Goal: Task Accomplishment & Management: Manage account settings

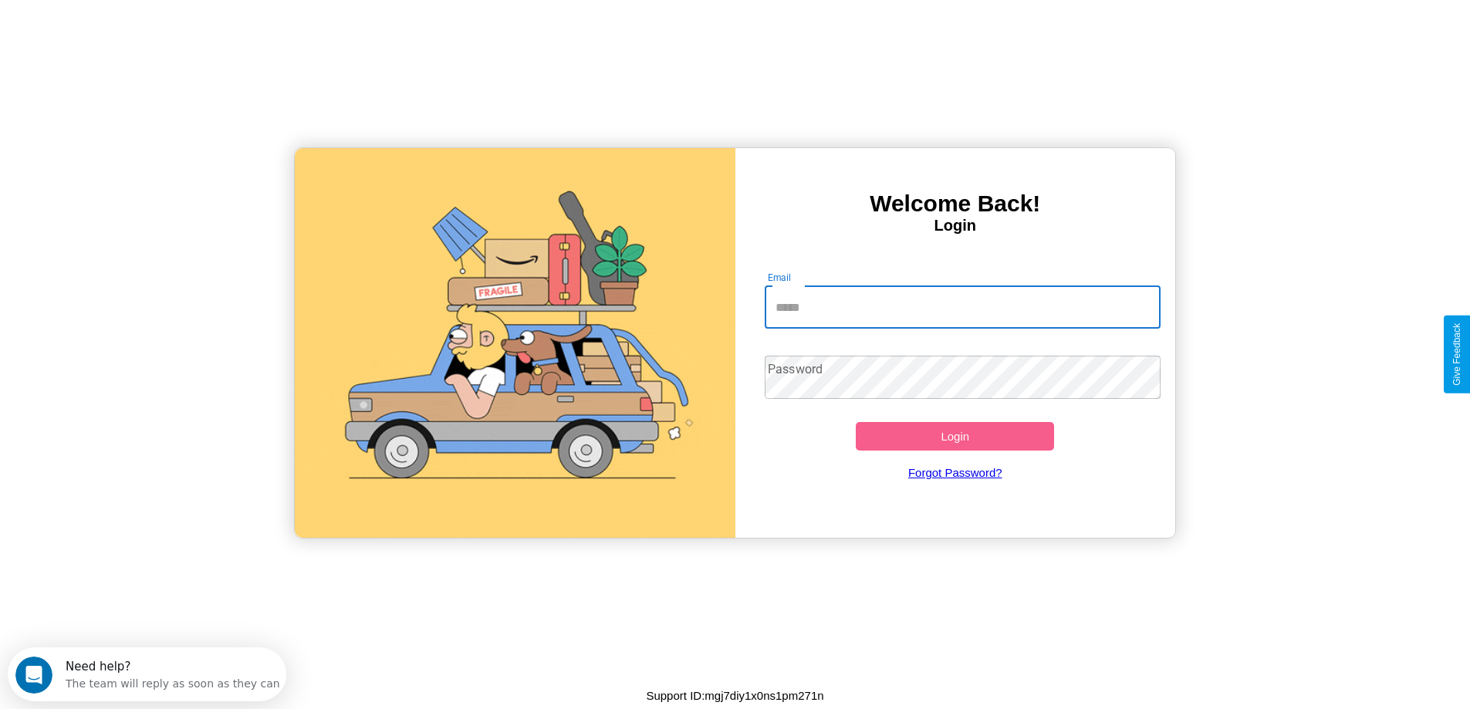
click at [963, 307] on input "Email" at bounding box center [963, 307] width 396 height 43
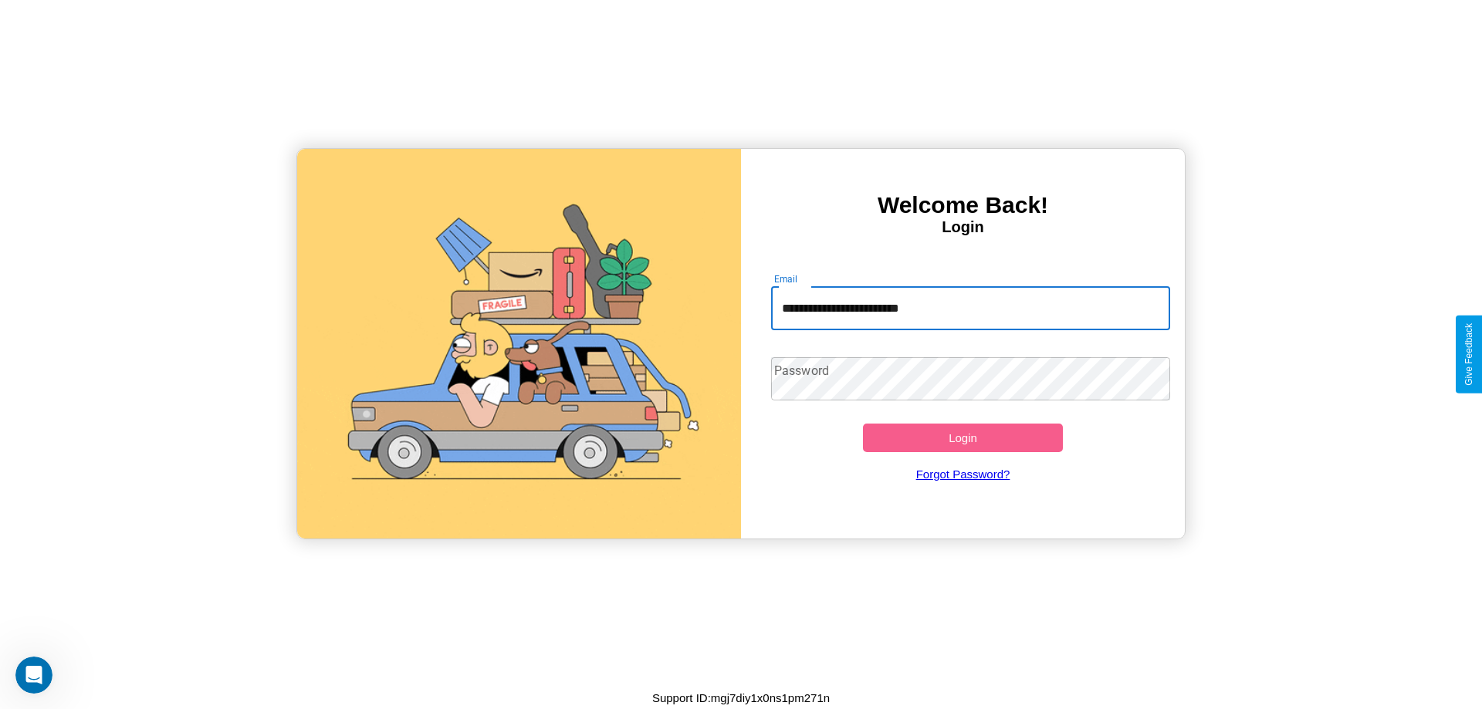
type input "**********"
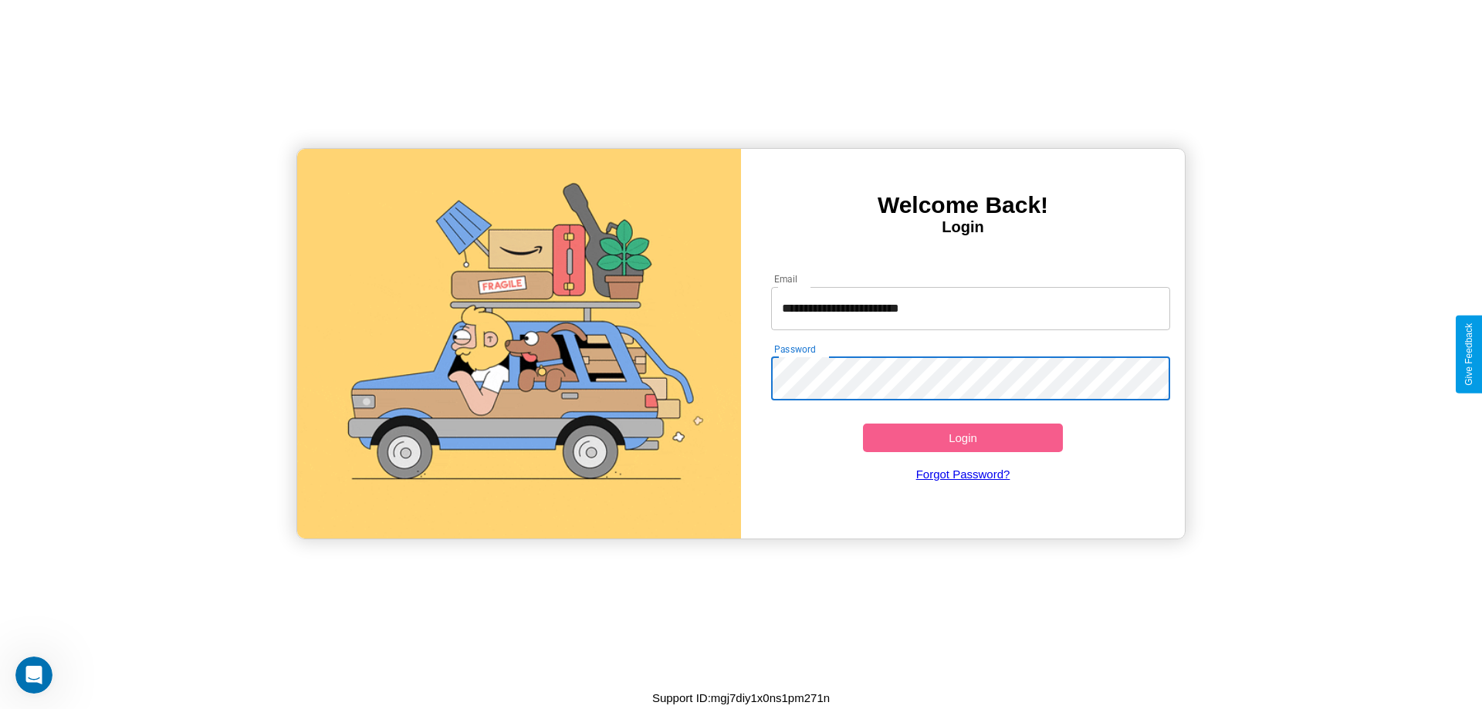
click at [963, 438] on button "Login" at bounding box center [963, 438] width 200 height 29
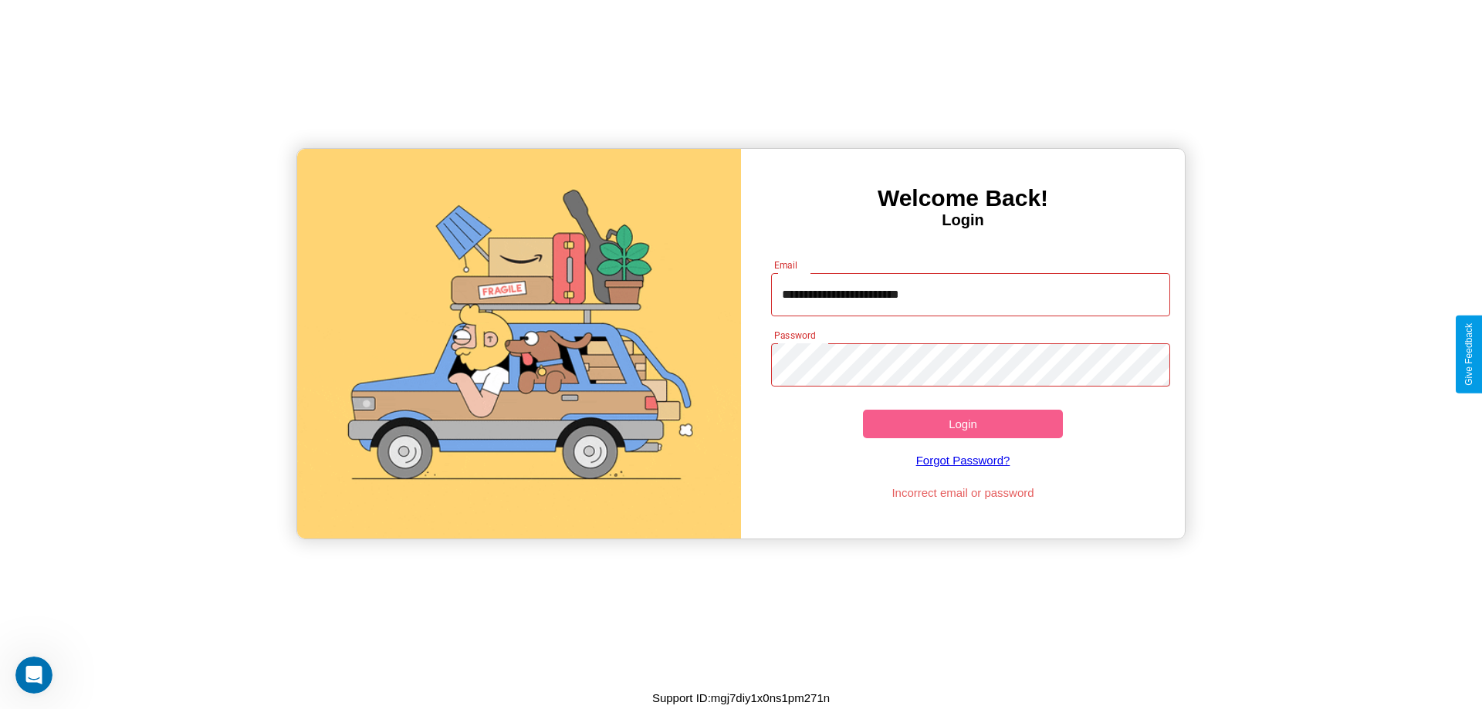
click at [963, 424] on button "Login" at bounding box center [963, 424] width 200 height 29
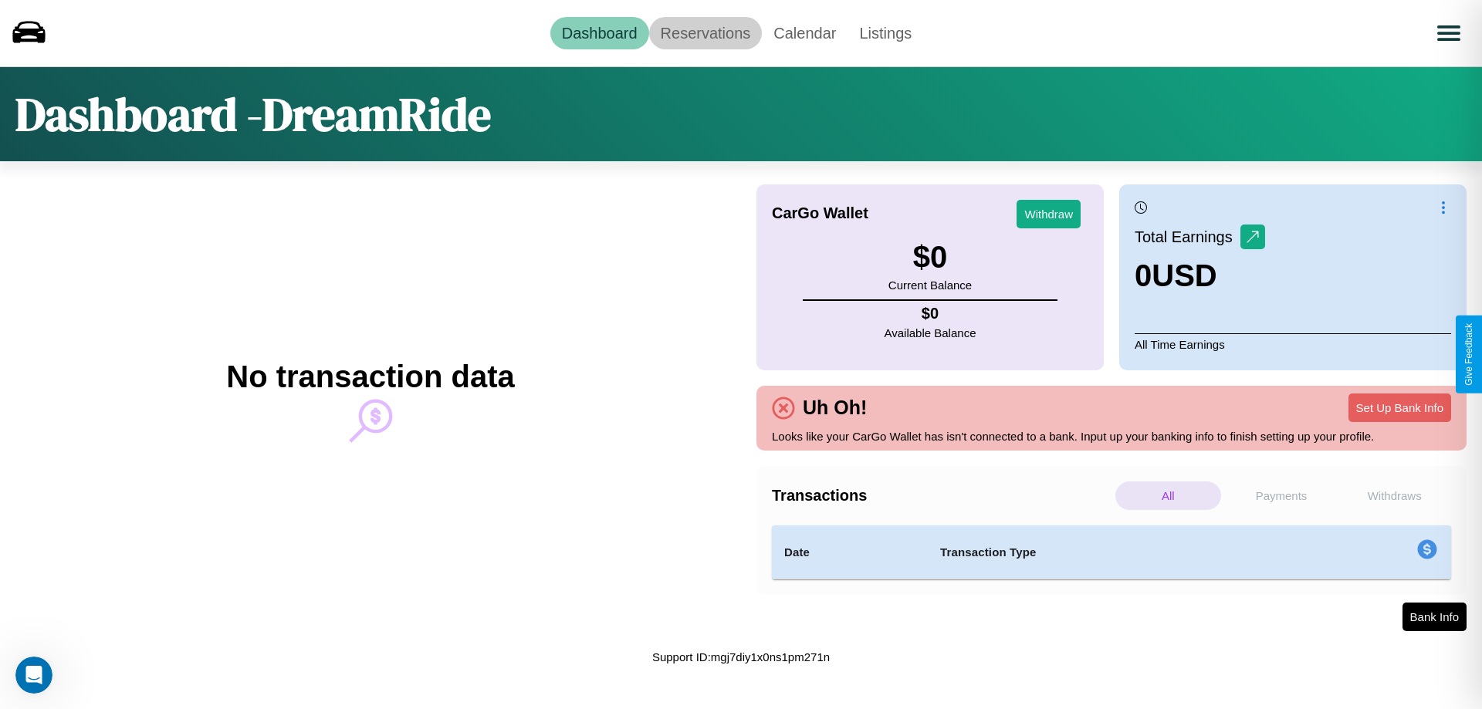
click at [705, 32] on link "Reservations" at bounding box center [705, 33] width 113 height 32
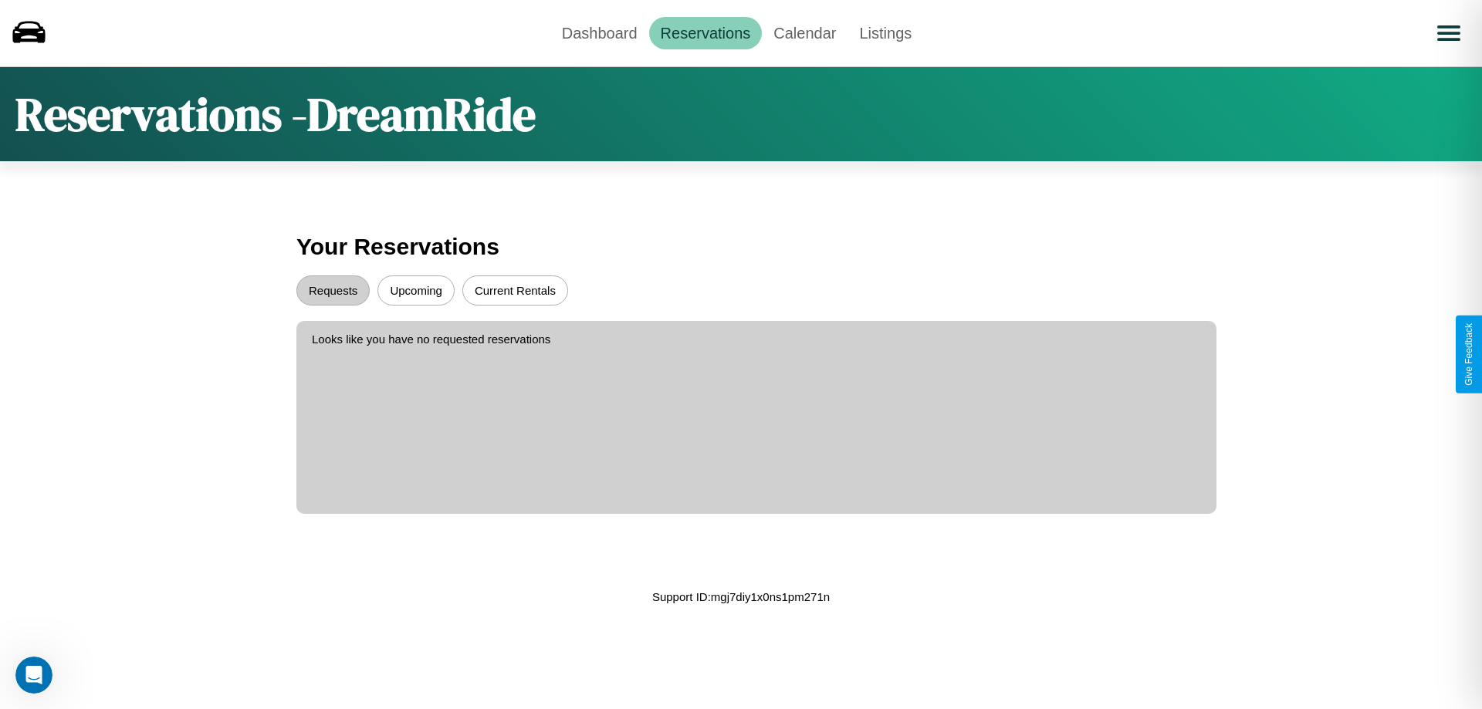
click at [416, 290] on button "Upcoming" at bounding box center [415, 291] width 77 height 30
click at [333, 290] on button "Requests" at bounding box center [332, 291] width 73 height 30
